Goal: Task Accomplishment & Management: Use online tool/utility

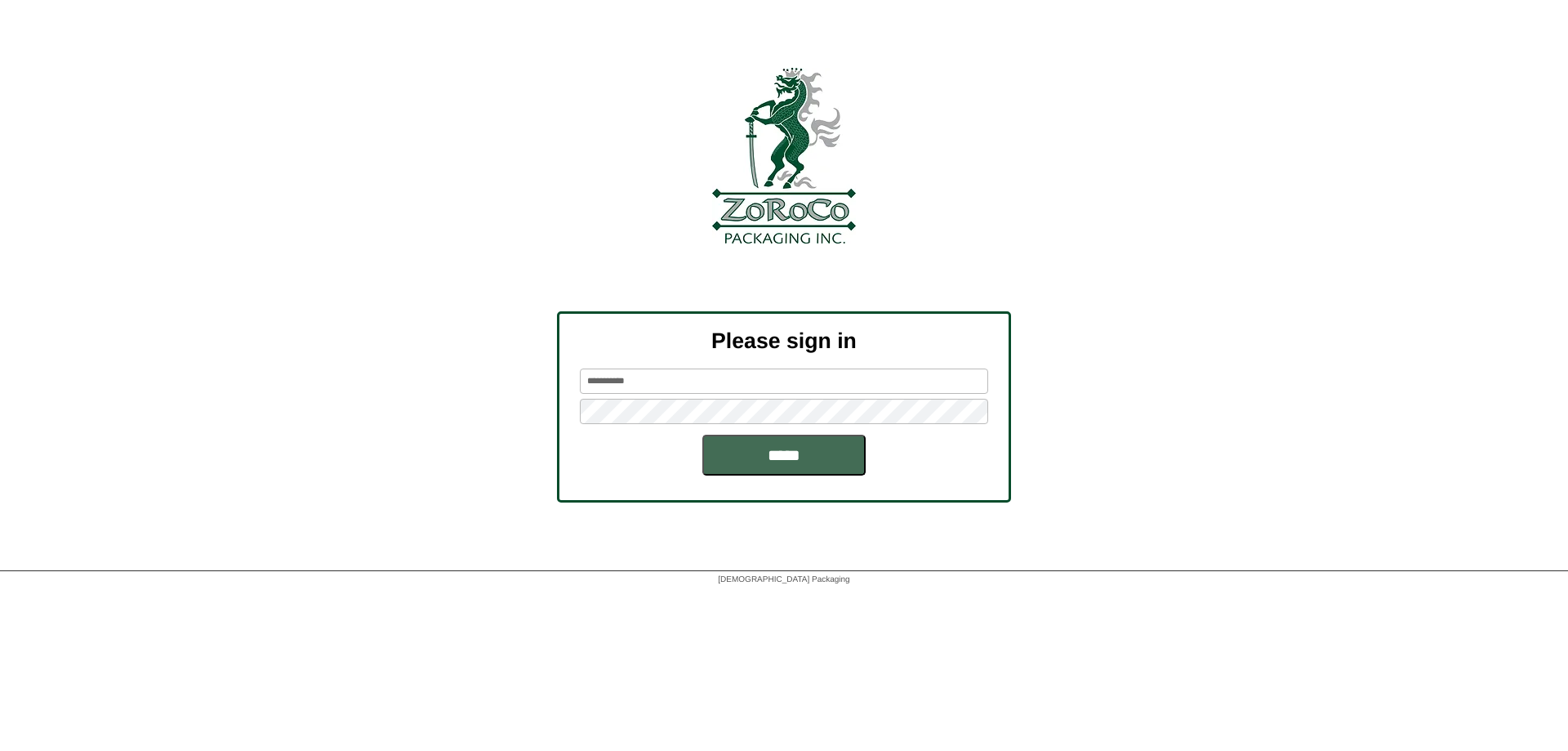
click at [764, 439] on input "*****" at bounding box center [783, 455] width 163 height 41
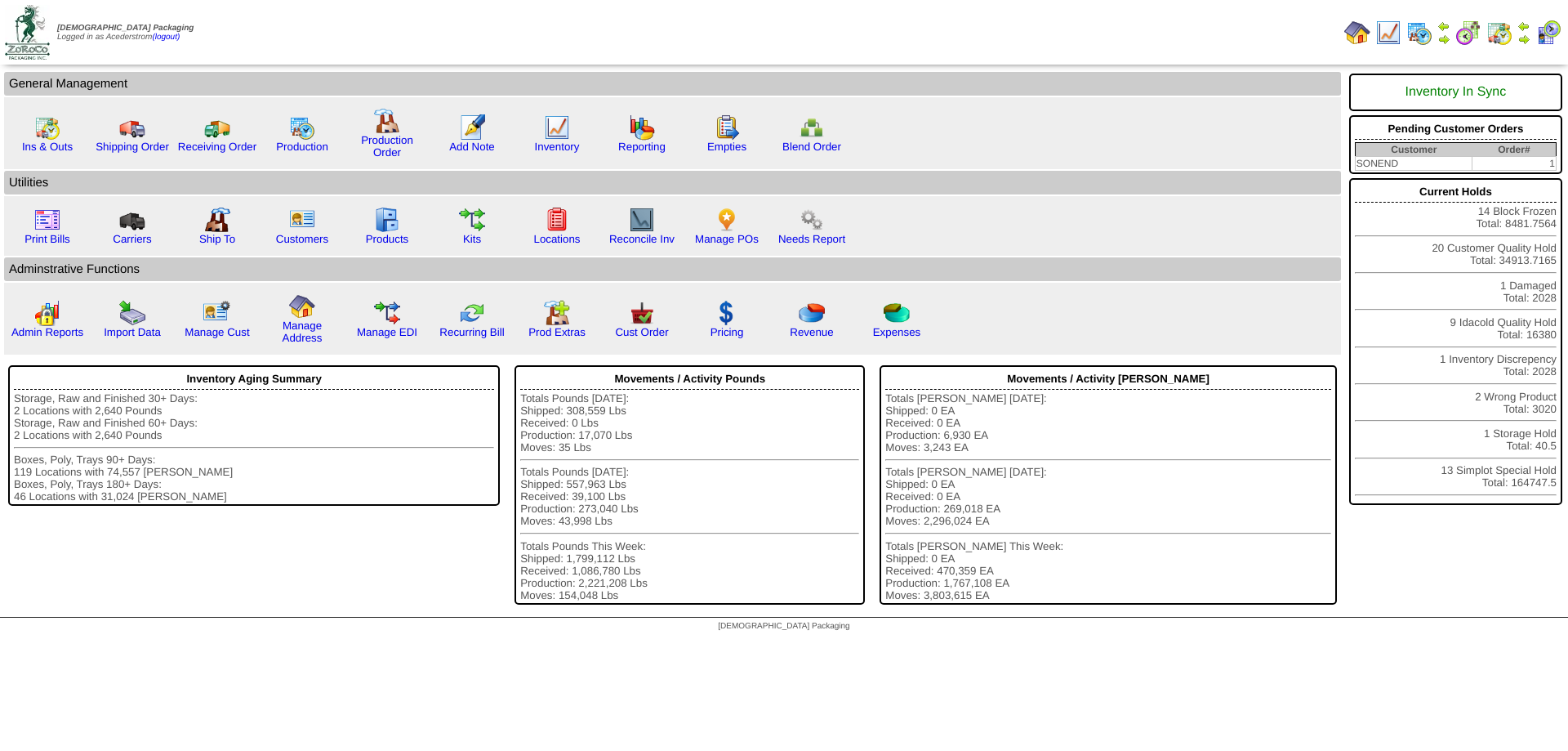
click at [1526, 32] on td at bounding box center [1524, 33] width 16 height 29
click at [1524, 38] on img at bounding box center [1524, 38] width 13 height 13
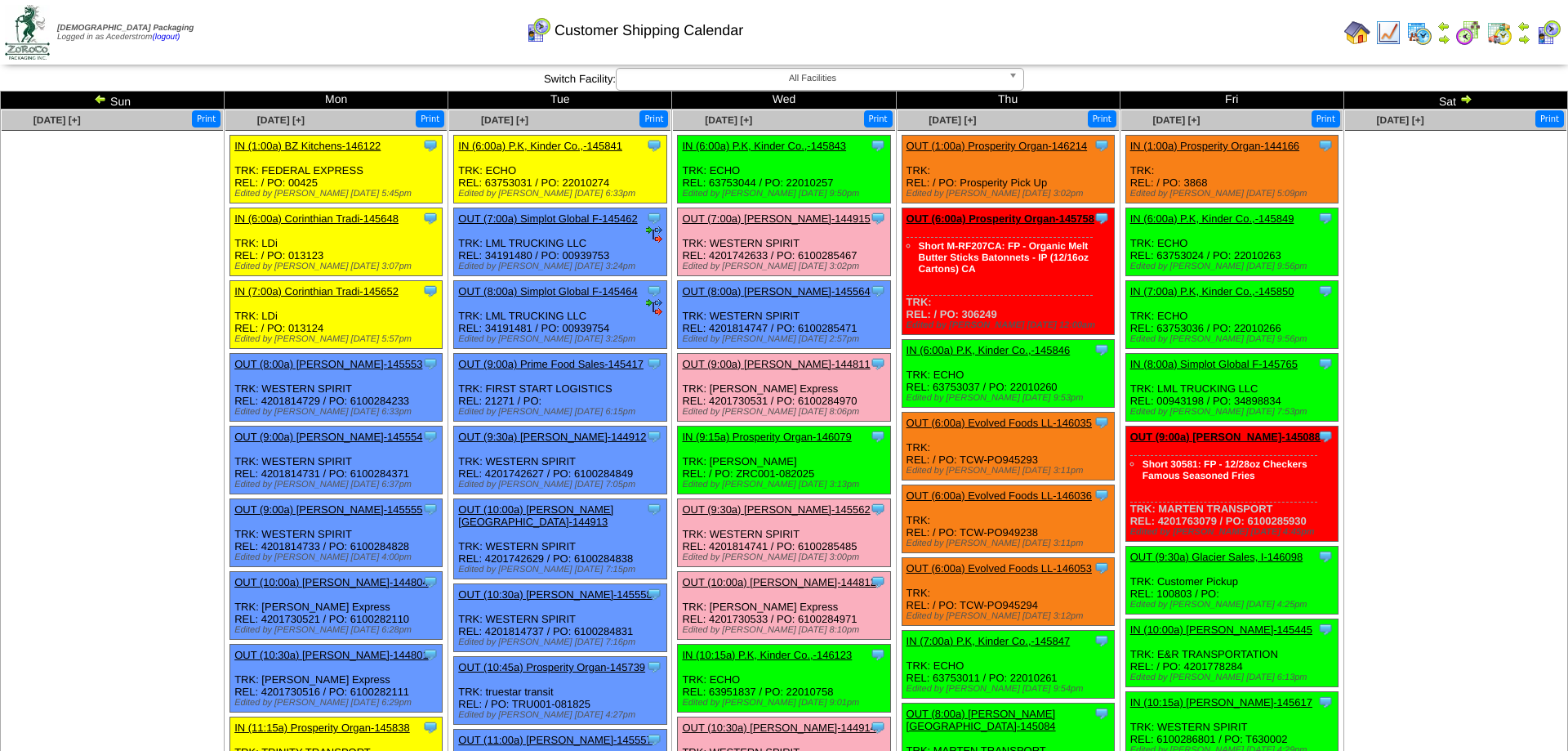
click at [642, 337] on div "Clone Item OUT (8:00a) Simplot Global F-145464 Simplot Global Food, LLC Schedul…" at bounding box center [560, 315] width 212 height 68
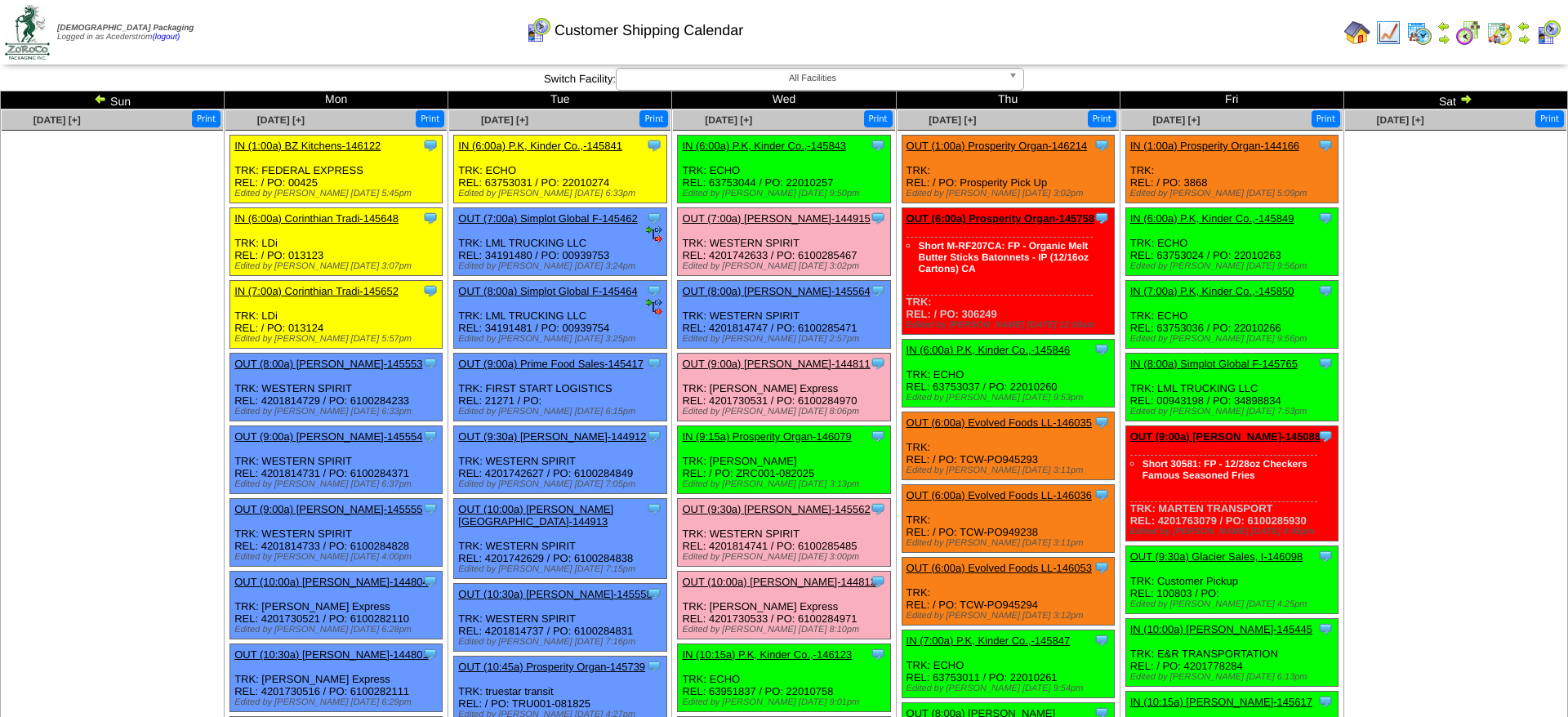
scroll to position [58, 0]
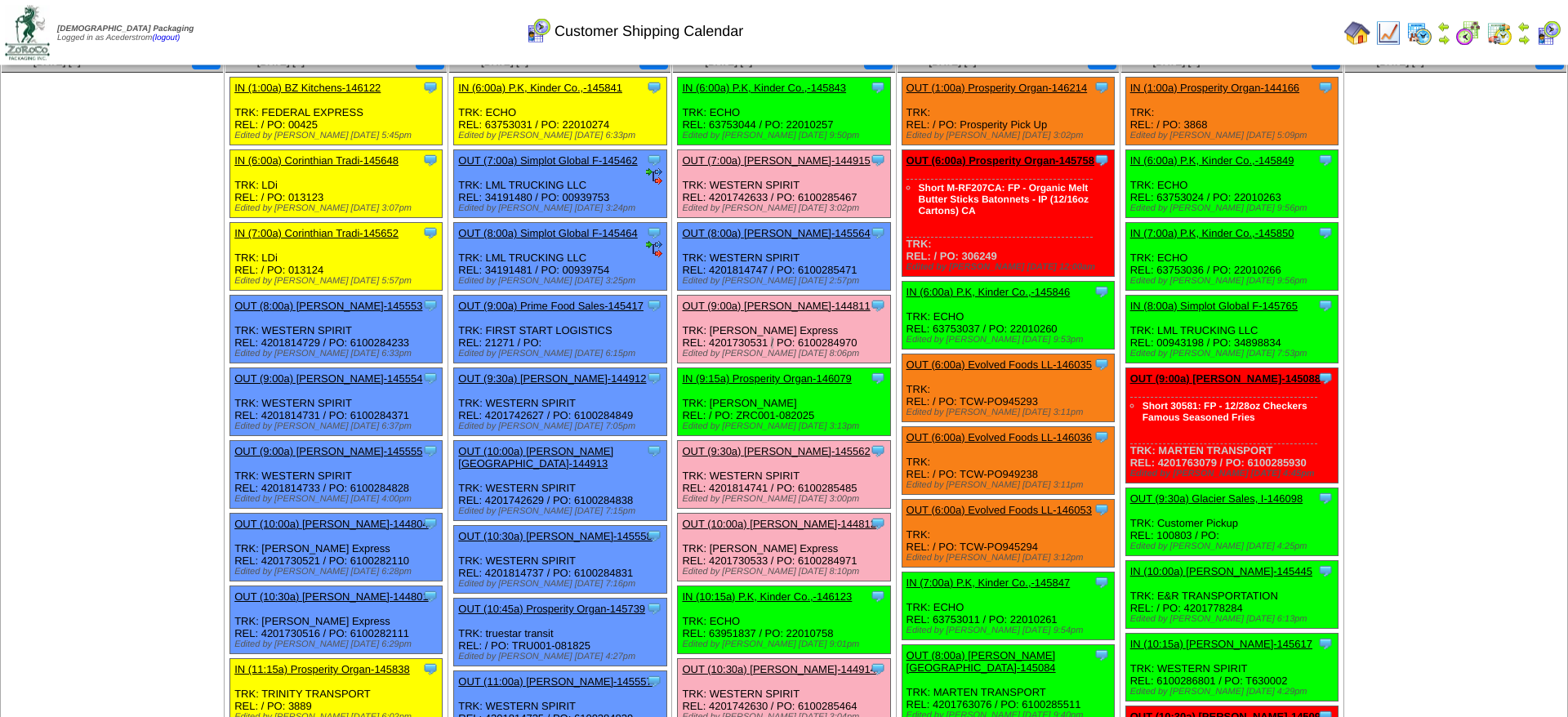
click at [783, 312] on link "OUT (9:00a) [PERSON_NAME]-144811" at bounding box center [775, 306] width 188 height 12
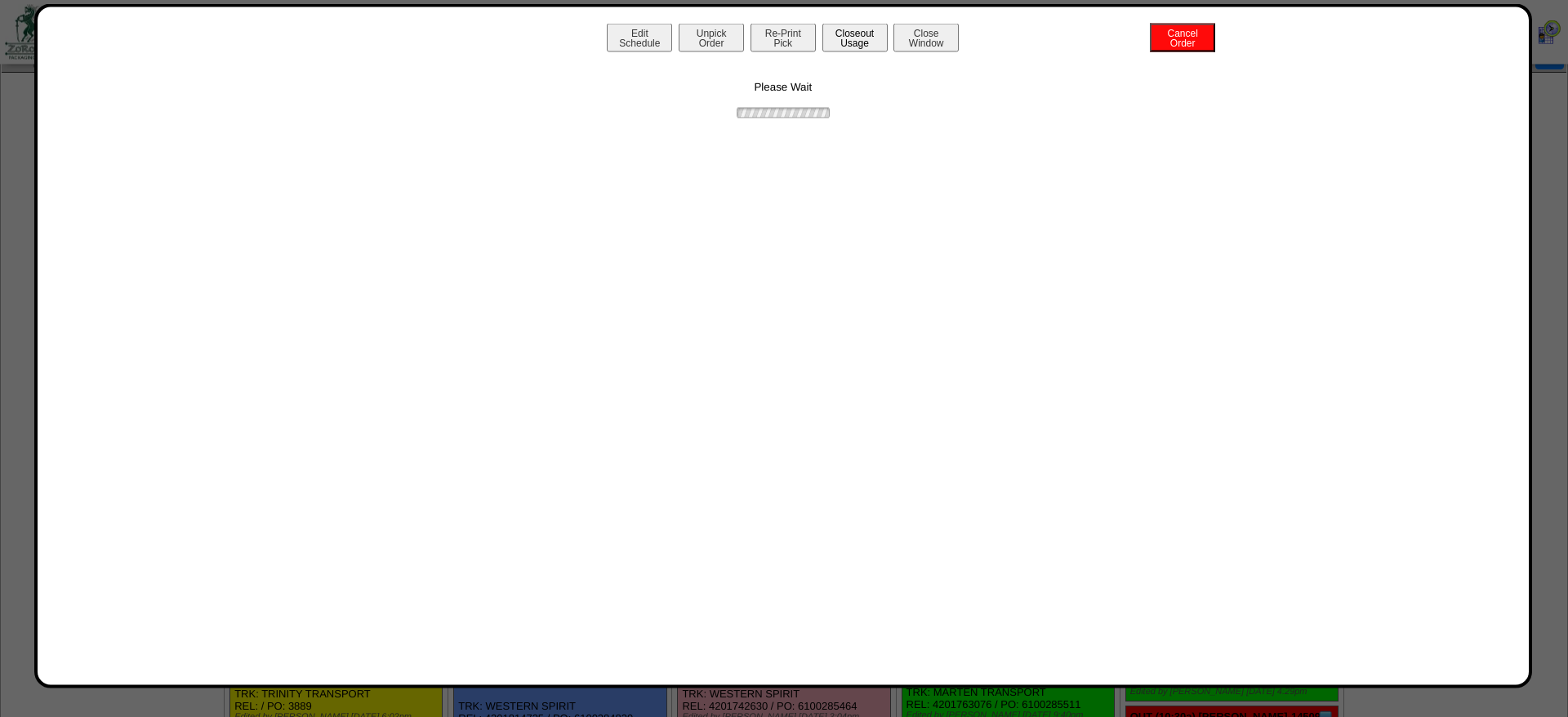
click at [854, 29] on button "Closeout Usage" at bounding box center [855, 38] width 65 height 28
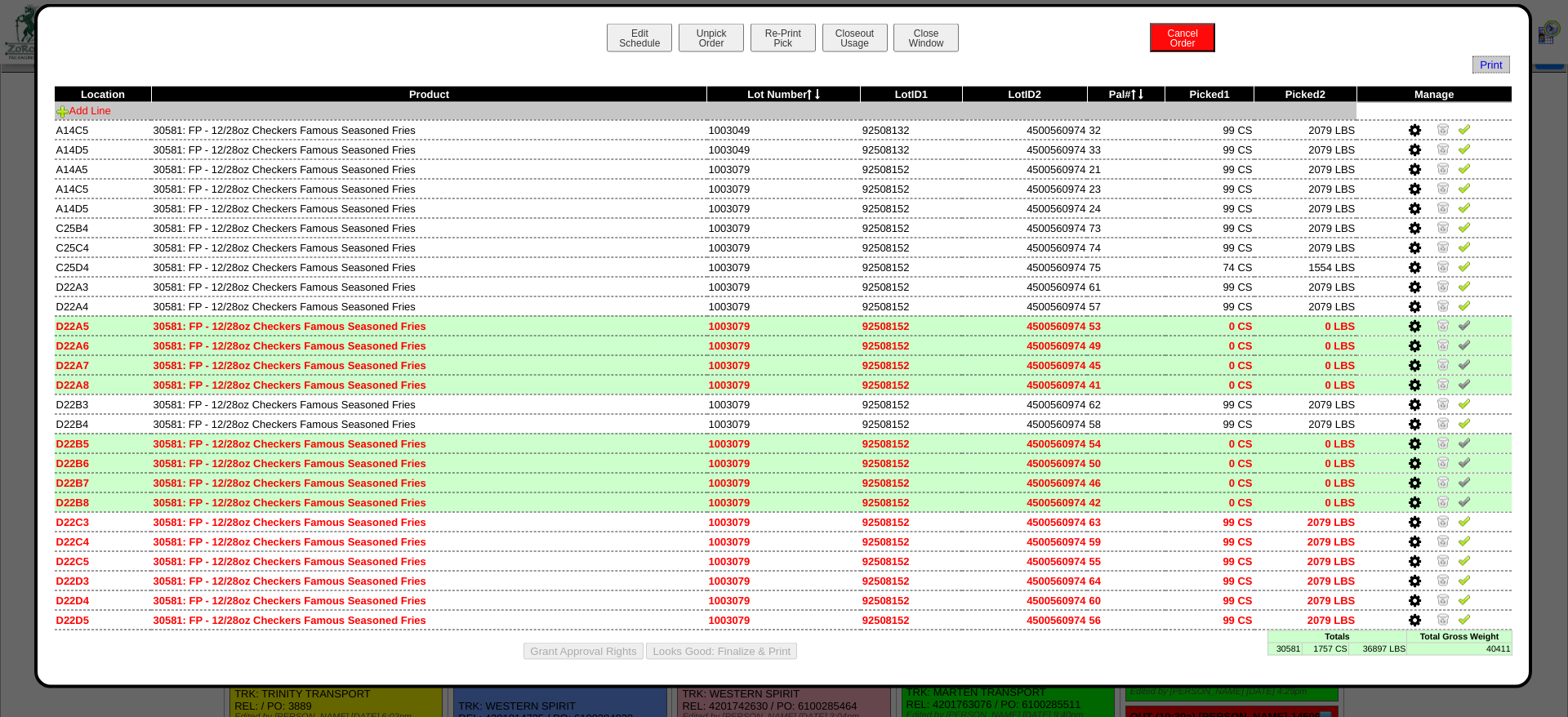
scroll to position [58, 0]
click at [86, 112] on link "Add Line" at bounding box center [84, 110] width 55 height 12
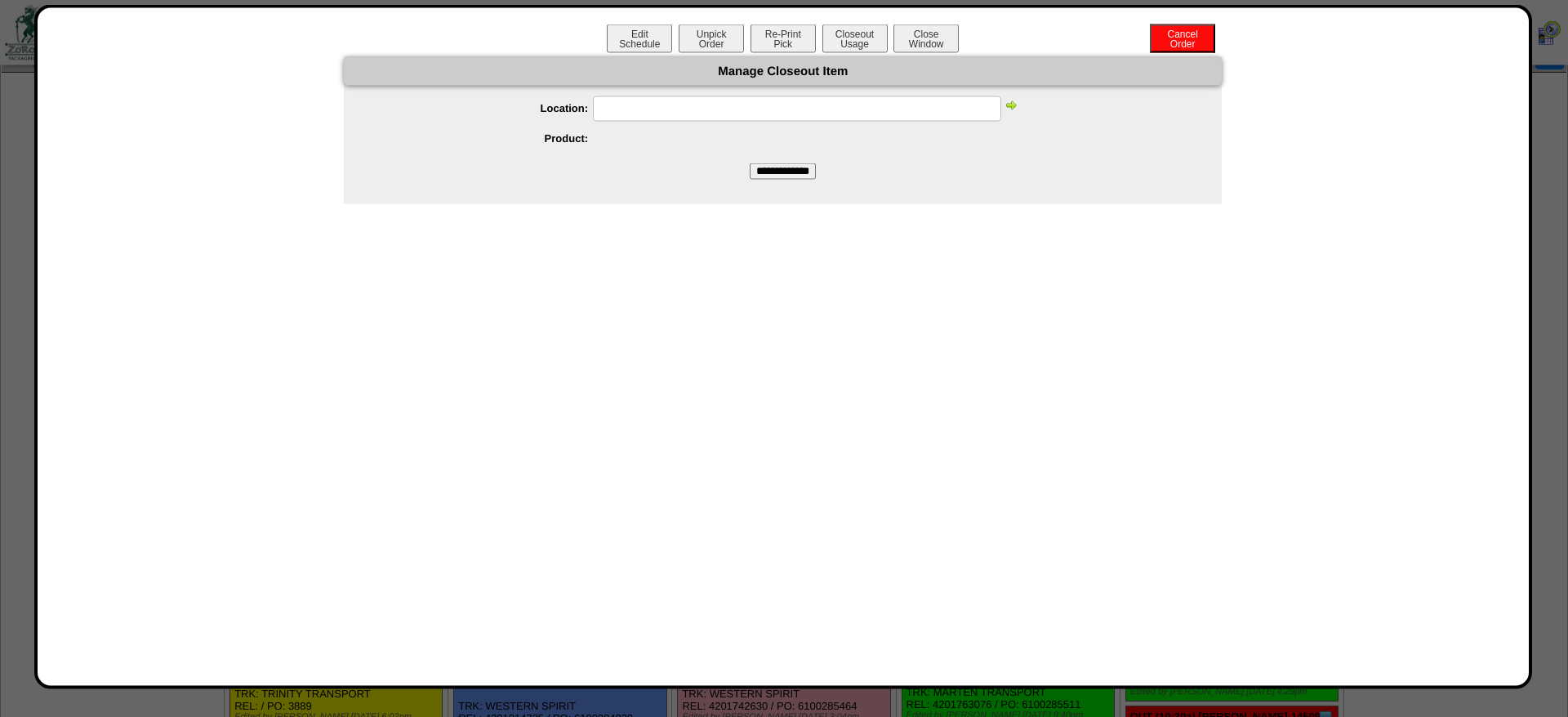
click at [629, 115] on input "text" at bounding box center [797, 109] width 409 height 26
paste input "*****"
type input "*****"
click at [1017, 109] on img at bounding box center [1011, 104] width 13 height 13
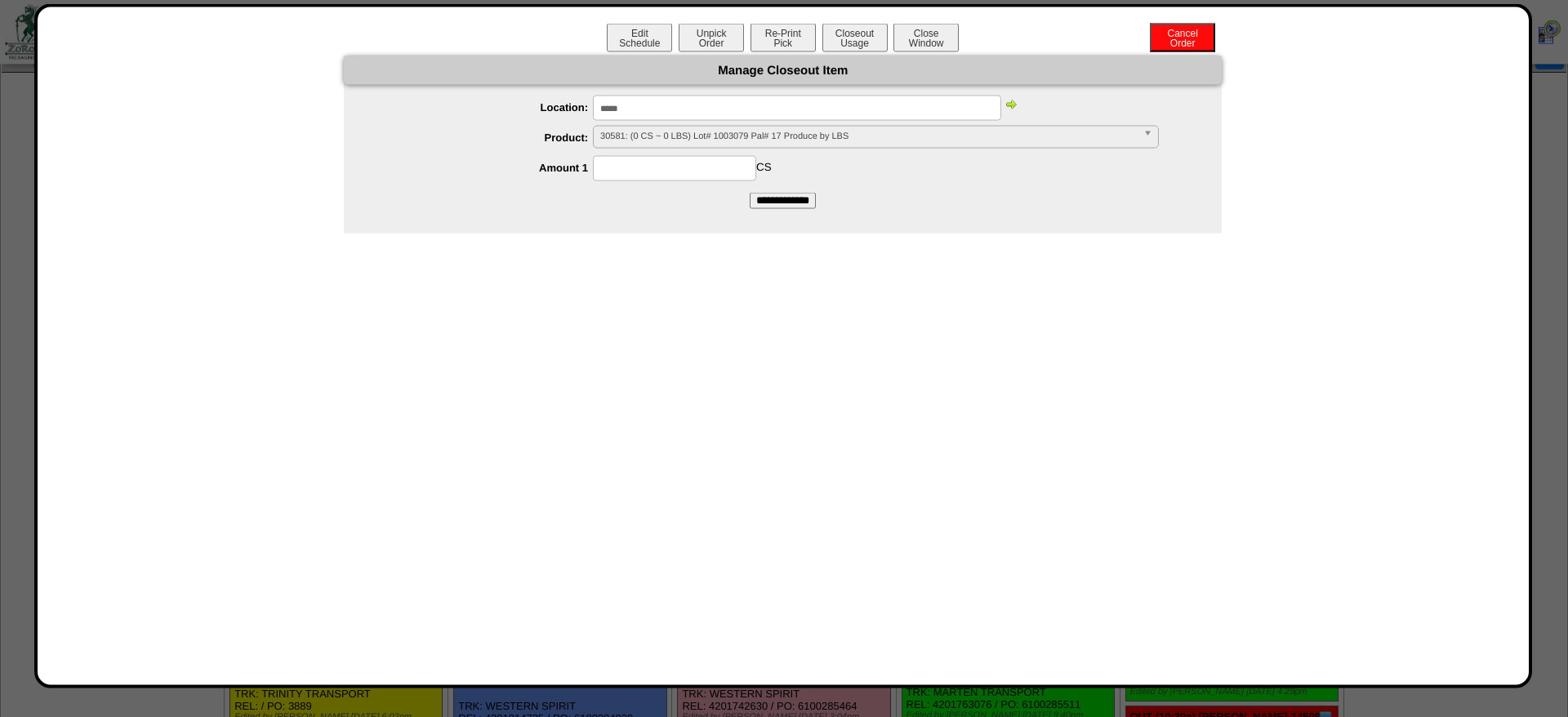
scroll to position [0, 0]
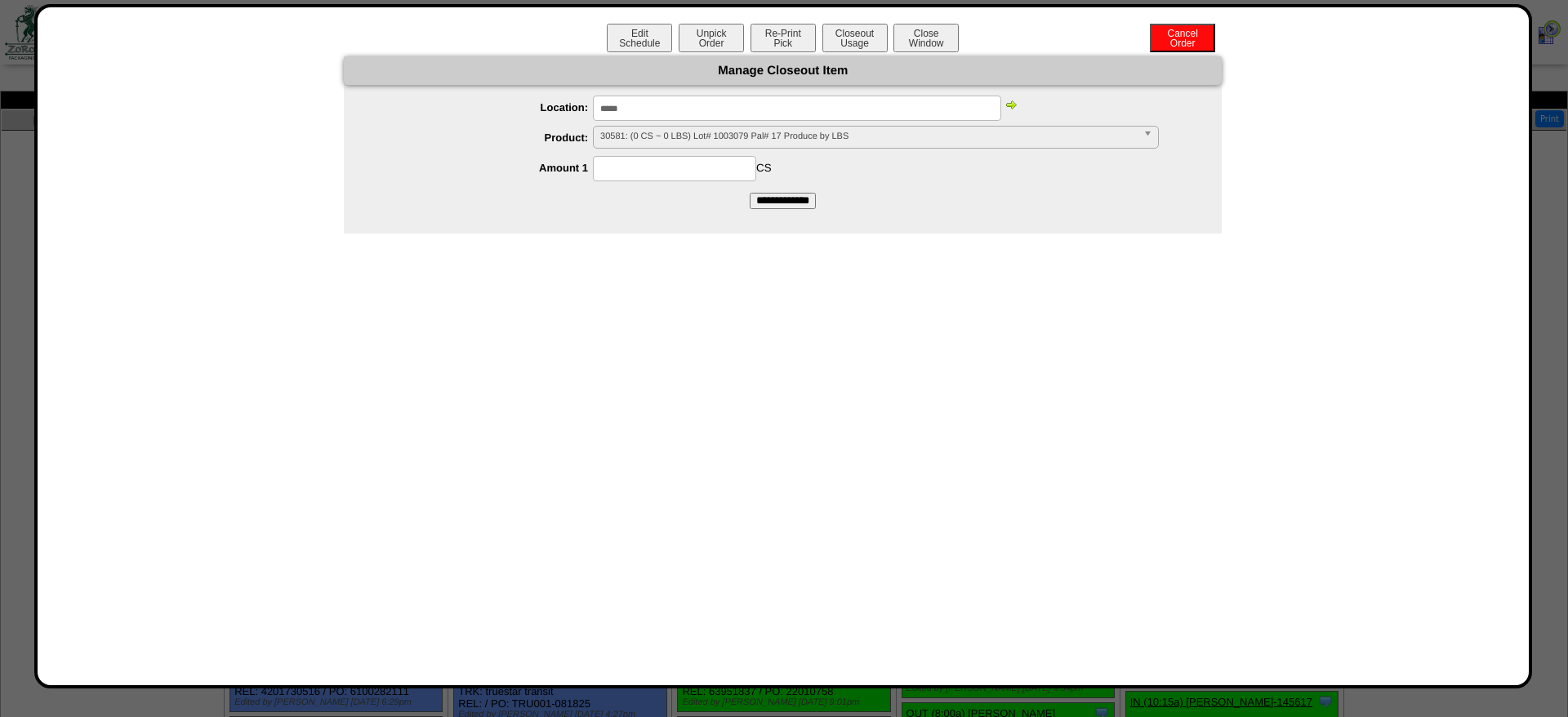
click at [1017, 108] on img at bounding box center [1011, 104] width 13 height 13
click at [851, 128] on span "30581: (0 CS ~ 0 LBS) Lot# 1003079 Pal# 17 Produce by LBS" at bounding box center [868, 136] width 536 height 20
click at [749, 167] on li "30581: (99 CS ~ 2079 LBS) Lot# 1003118 Pal# 53 Produce by LBS" at bounding box center [875, 173] width 557 height 17
click at [719, 177] on input at bounding box center [674, 168] width 163 height 26
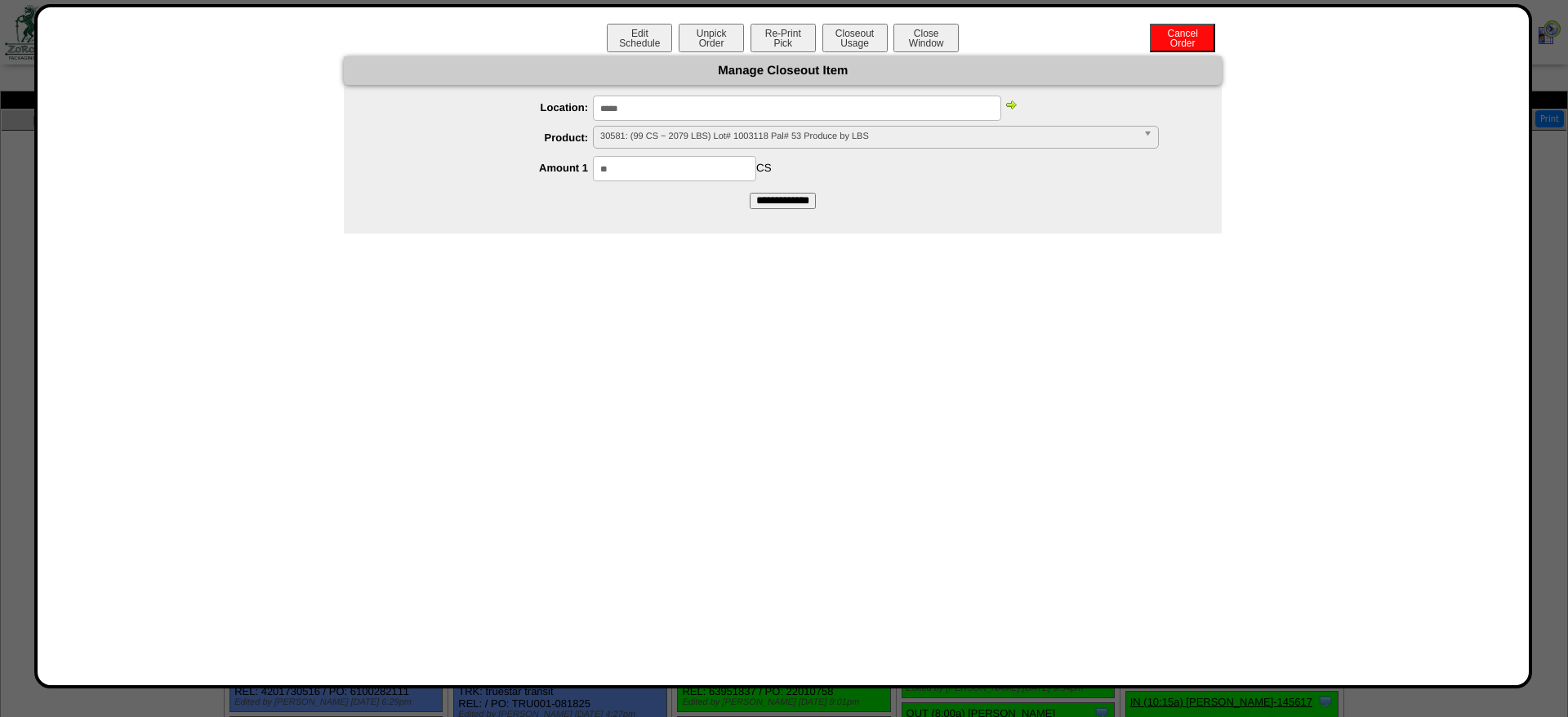
type input "**"
click at [750, 192] on input "**********" at bounding box center [782, 200] width 66 height 16
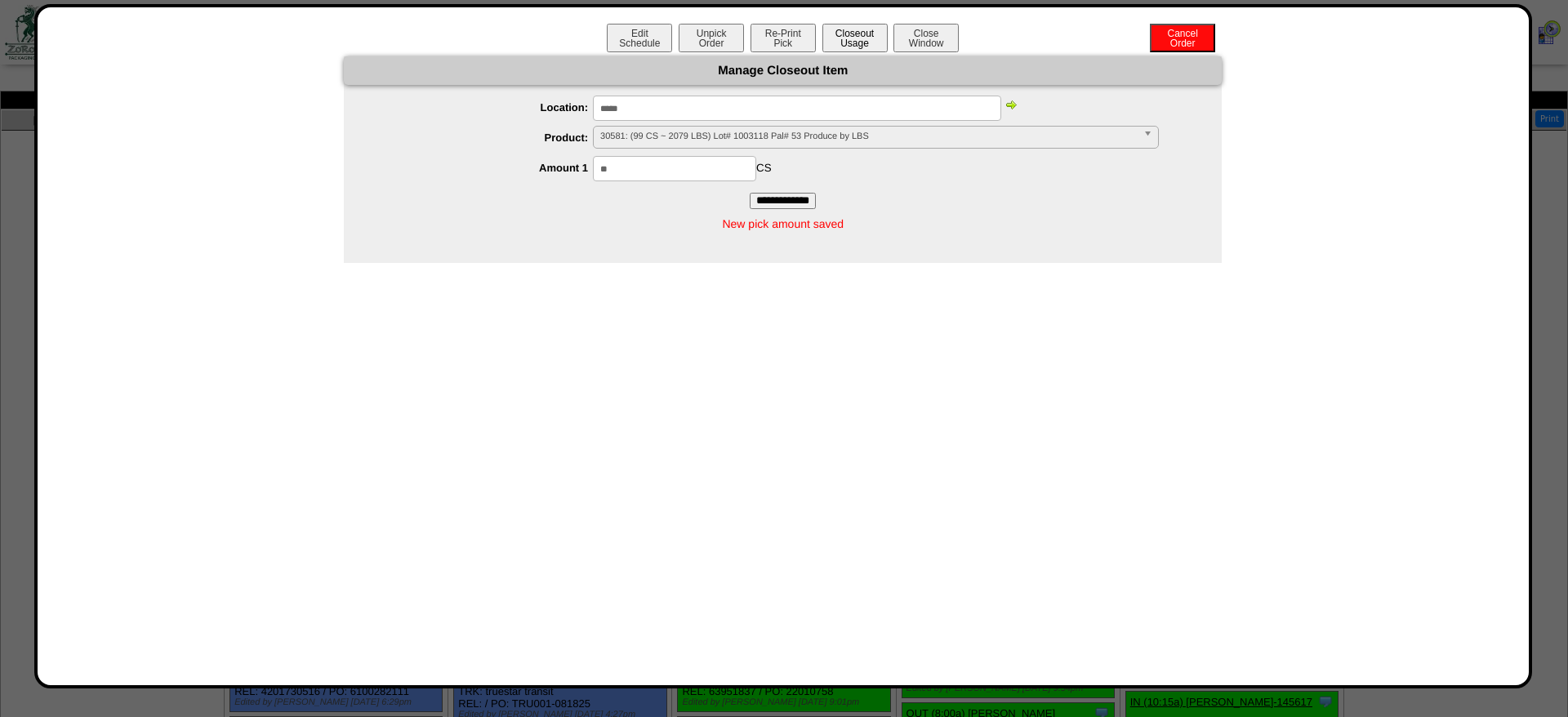
click at [846, 40] on button "Closeout Usage" at bounding box center [855, 38] width 65 height 28
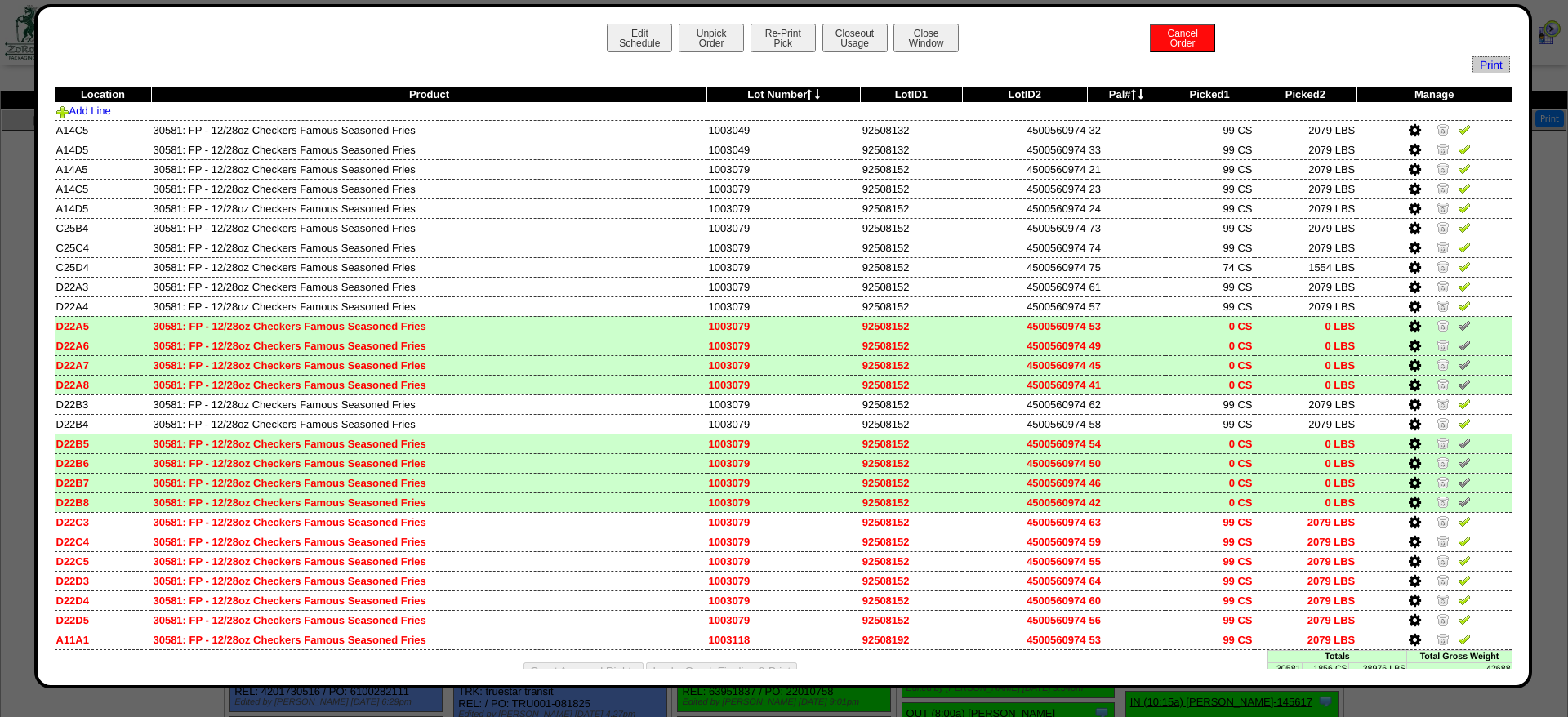
scroll to position [39, 0]
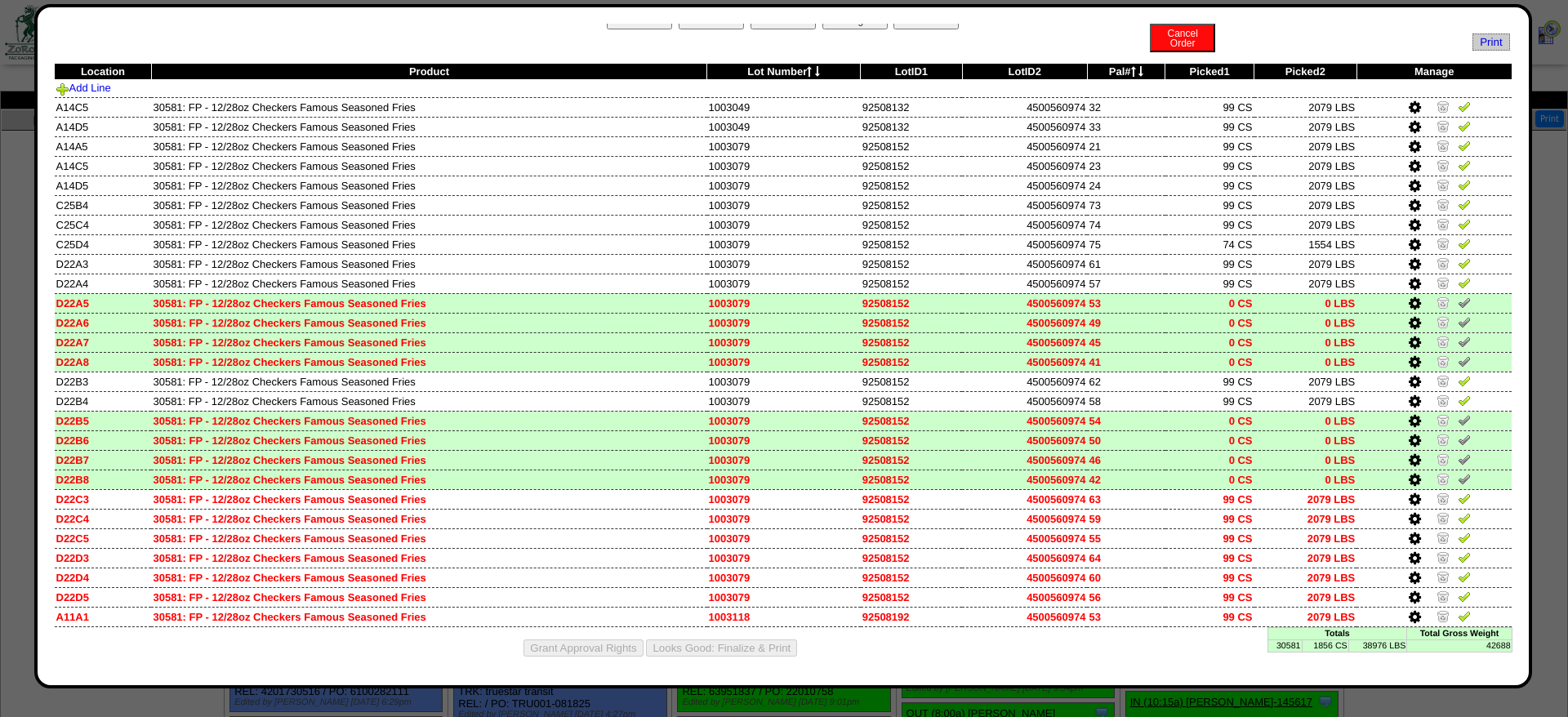
click at [1111, 320] on td "49" at bounding box center [1125, 322] width 78 height 20
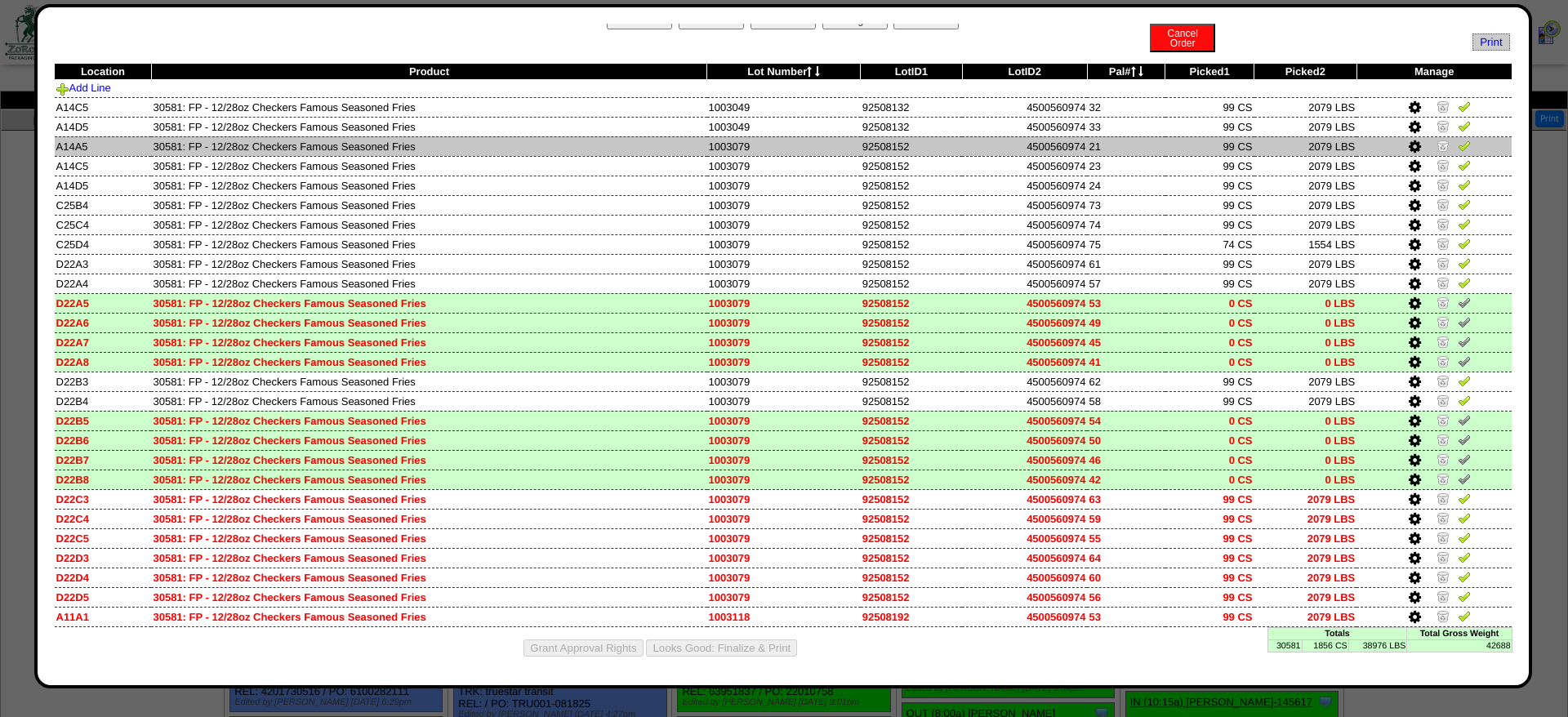
click at [1435, 136] on td at bounding box center [1433, 145] width 155 height 20
click at [1441, 138] on img at bounding box center [1442, 144] width 13 height 13
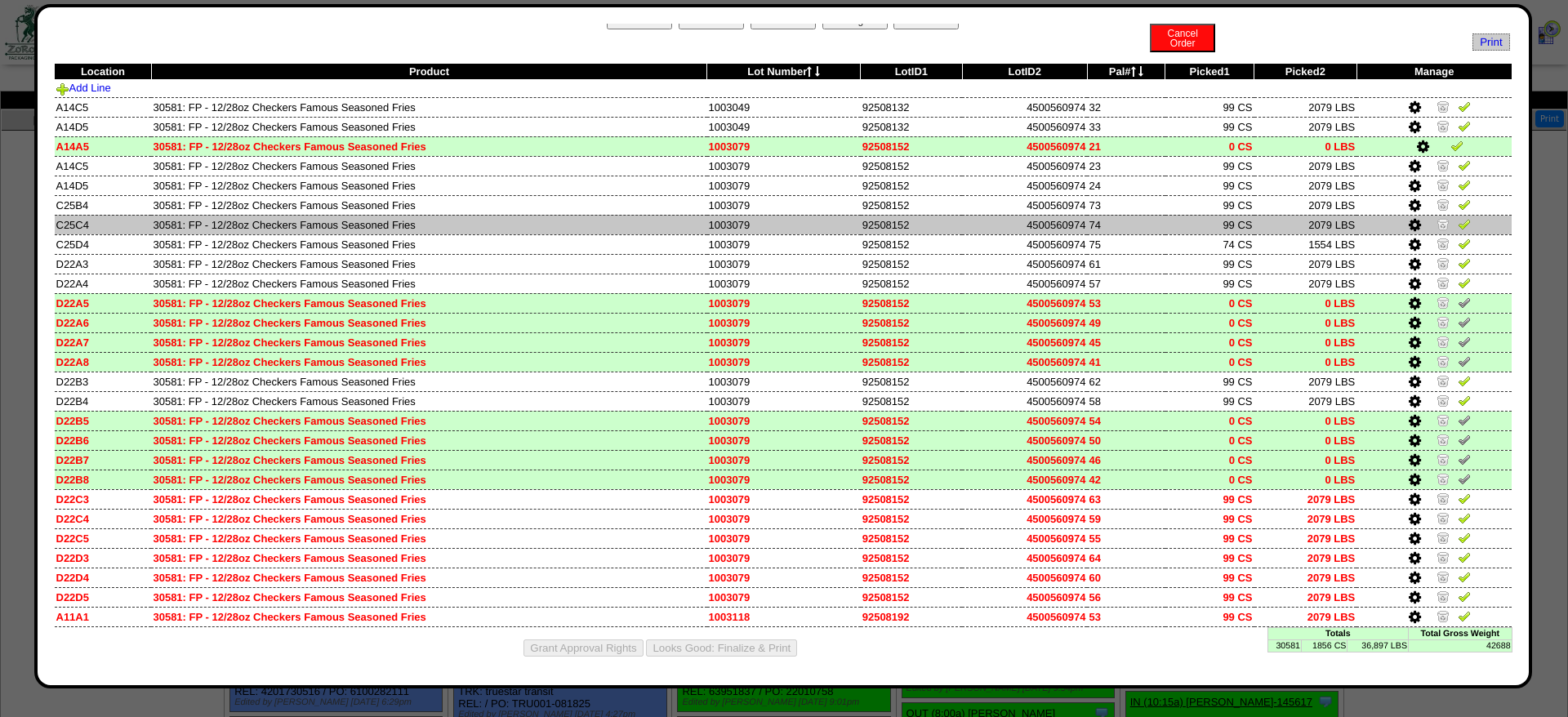
scroll to position [0, 0]
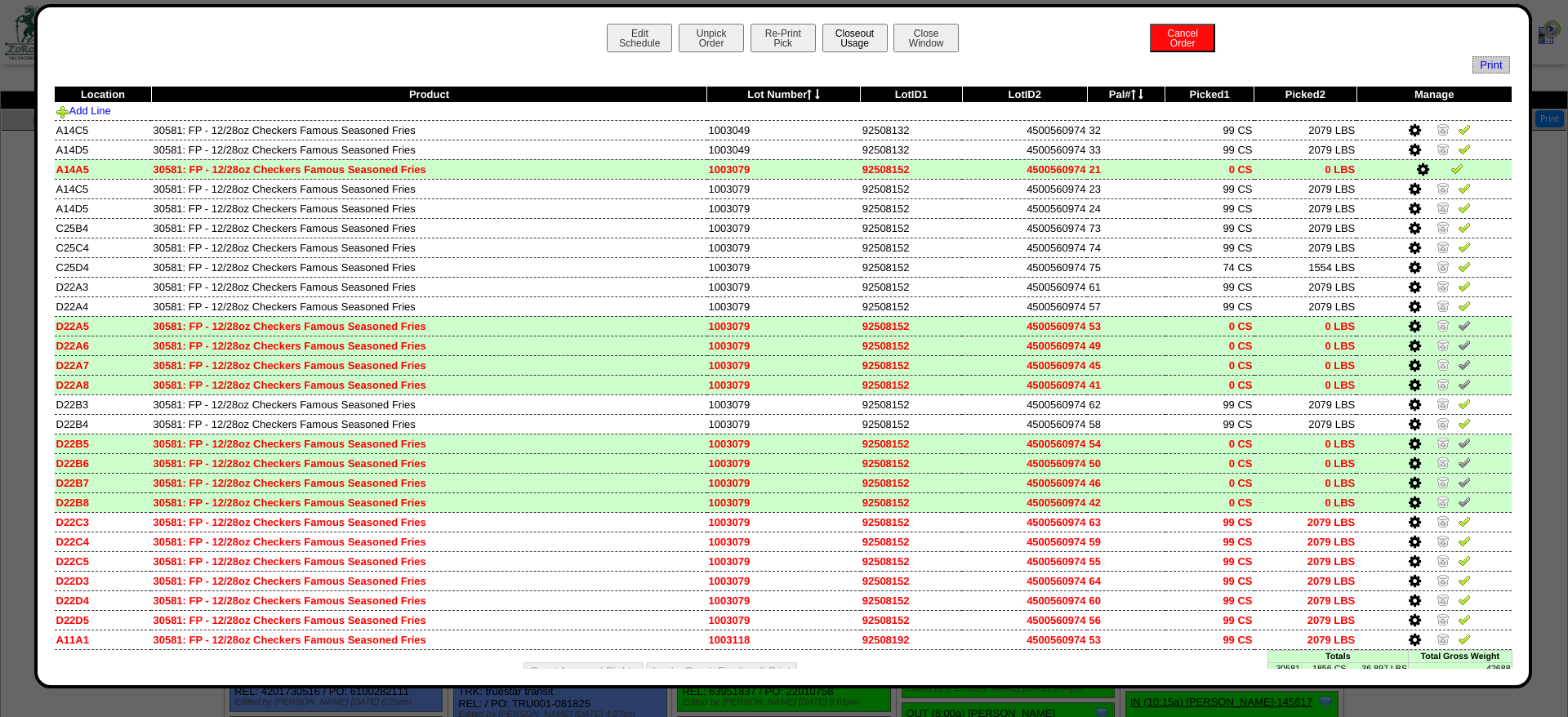
click at [832, 47] on button "Closeout Usage" at bounding box center [855, 38] width 65 height 28
click at [763, 25] on button "Re-Print Pick" at bounding box center [783, 38] width 65 height 28
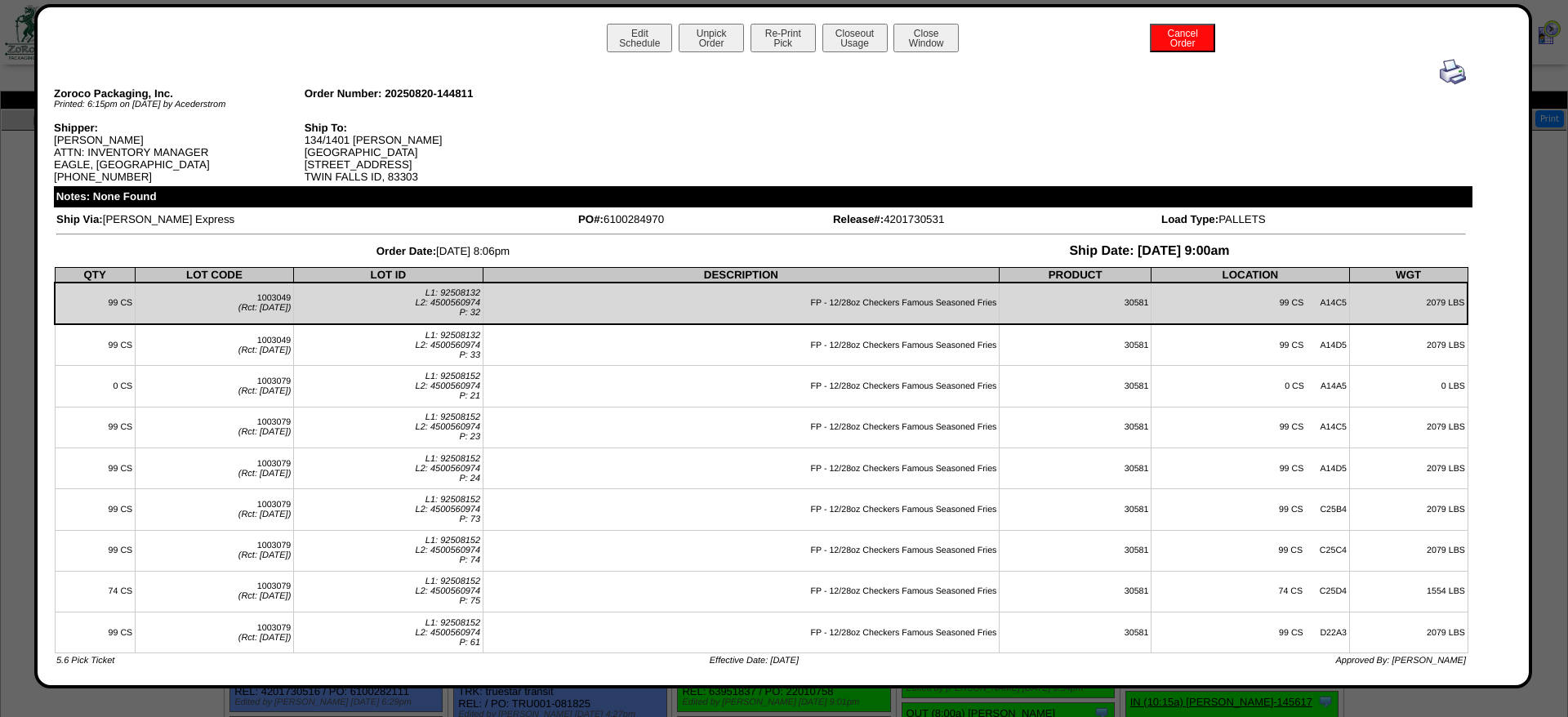
click at [1441, 78] on img at bounding box center [1453, 72] width 27 height 26
